Goal: Task Accomplishment & Management: Use online tool/utility

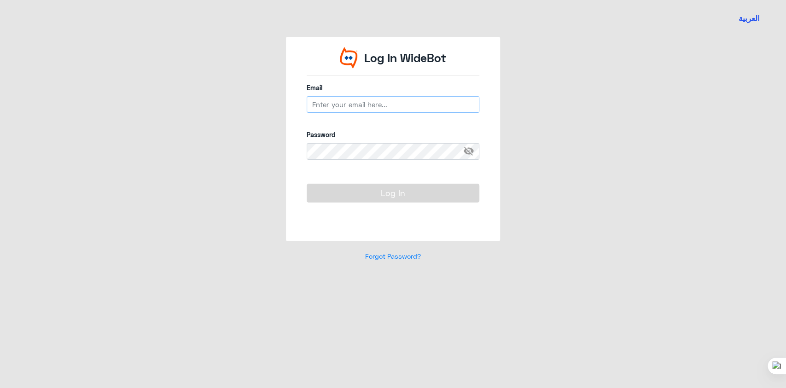
type input "[EMAIL_ADDRESS][DOMAIN_NAME]"
click at [393, 191] on button "Log In" at bounding box center [392, 193] width 173 height 18
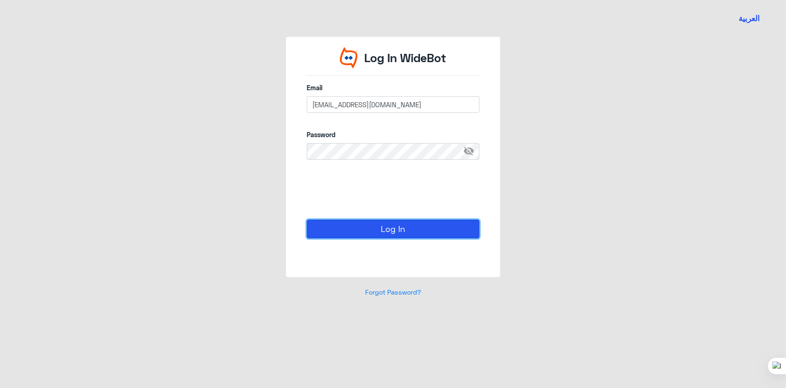
click at [369, 231] on button "Log In" at bounding box center [392, 229] width 173 height 18
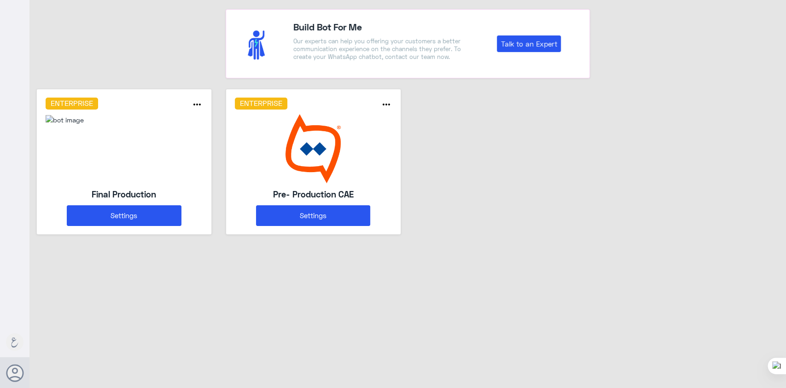
click at [84, 125] on img at bounding box center [65, 120] width 38 height 10
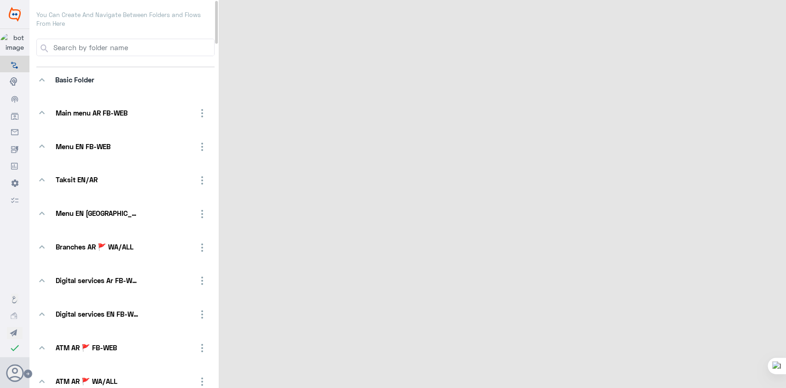
click at [12, 83] on icon at bounding box center [15, 81] width 10 height 10
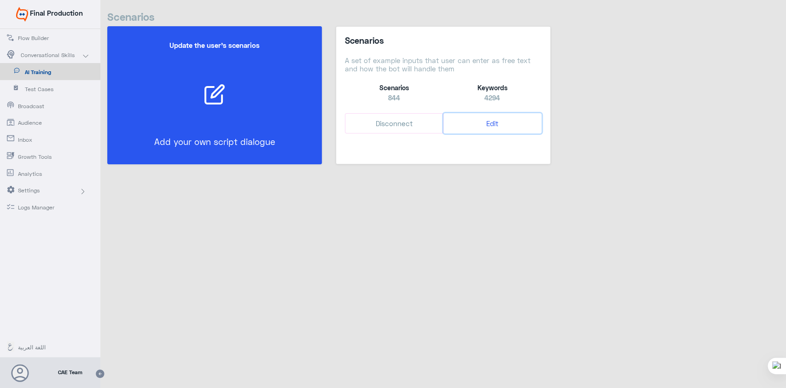
click at [496, 123] on button "Edit" at bounding box center [492, 123] width 98 height 21
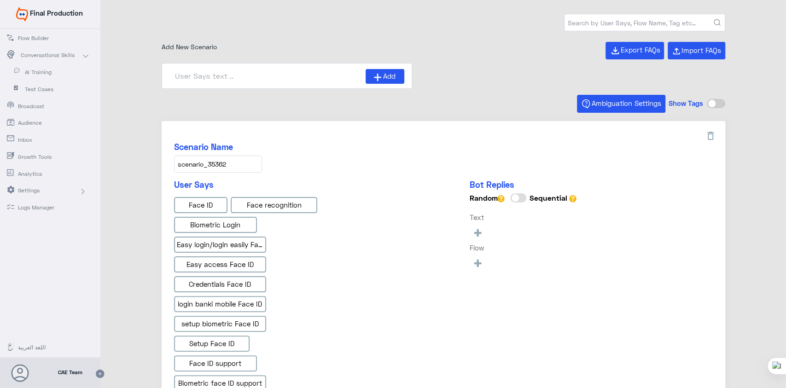
type input "Face ID En"
type input "Face ID AR"
type input "Instapay AR"
type input "Instapay EN"
type input "IBAN AR"
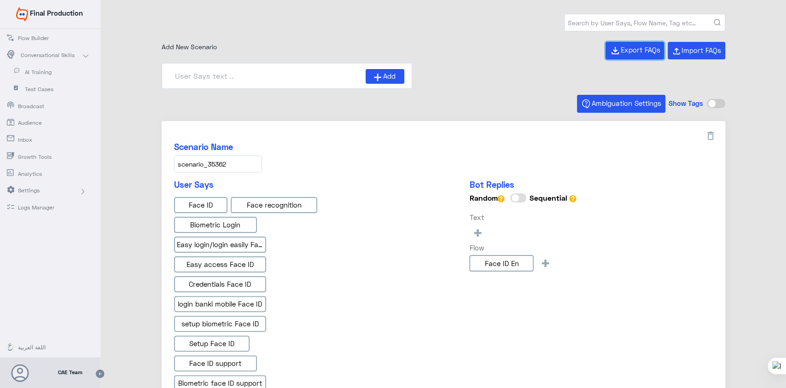
click at [638, 48] on span "Export FAQs" at bounding box center [640, 50] width 40 height 8
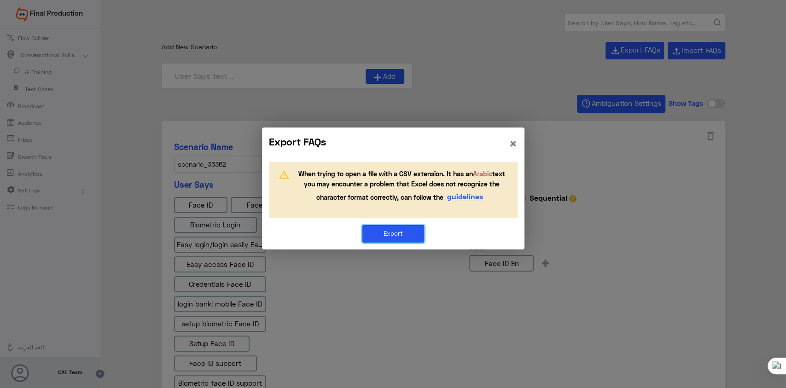
click at [393, 228] on button "Export" at bounding box center [393, 233] width 62 height 17
click at [512, 141] on span "×" at bounding box center [513, 143] width 9 height 17
